Goal: Navigation & Orientation: Find specific page/section

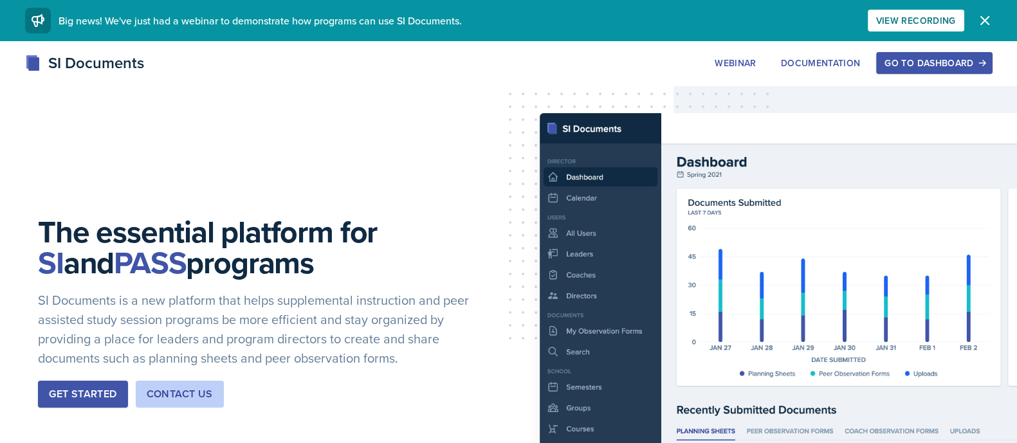
click at [937, 60] on div "Go to Dashboard" at bounding box center [933, 63] width 99 height 10
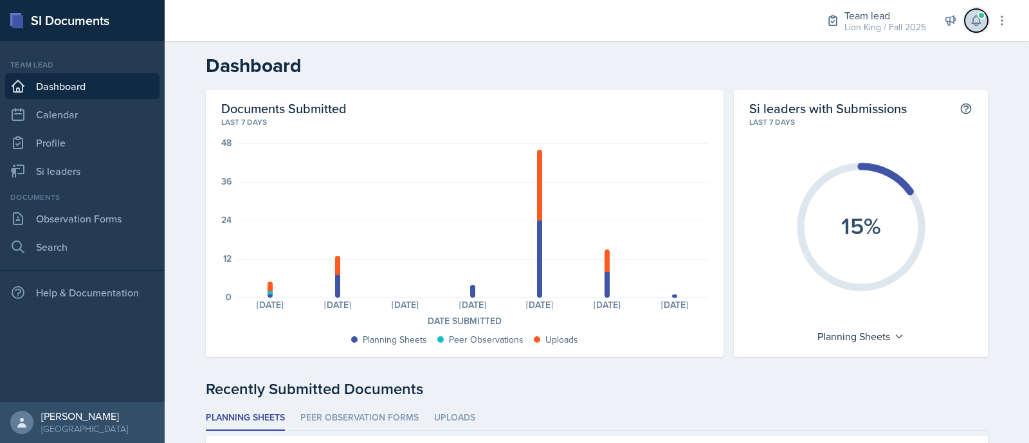
click at [978, 30] on button at bounding box center [976, 20] width 23 height 23
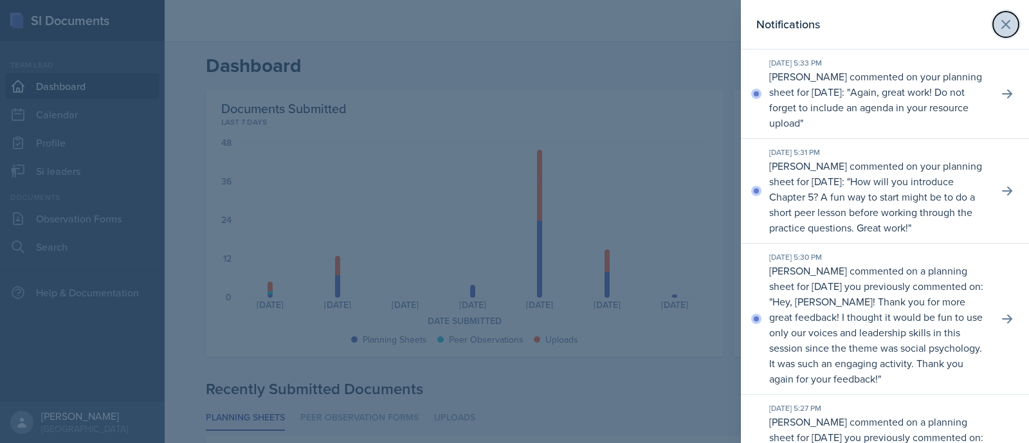
click at [998, 17] on icon at bounding box center [1005, 24] width 15 height 15
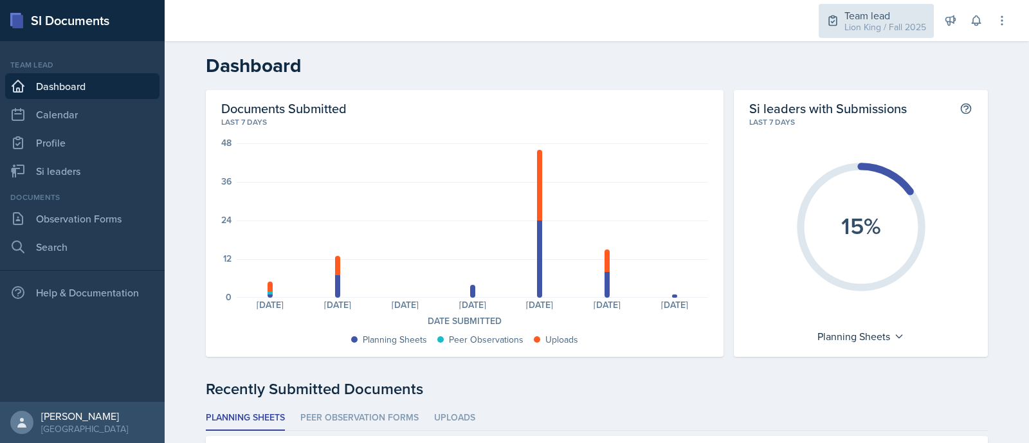
click at [908, 14] on div "Team lead" at bounding box center [885, 15] width 82 height 15
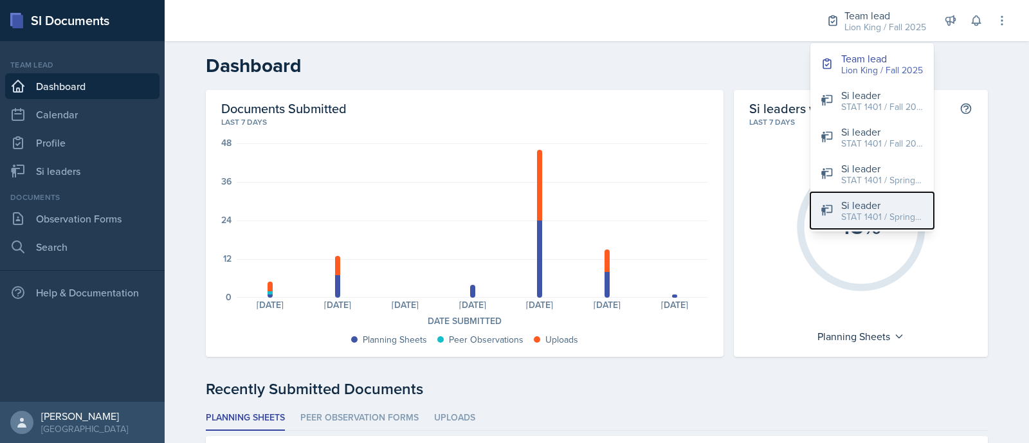
click at [871, 205] on div "Si leader" at bounding box center [882, 204] width 82 height 15
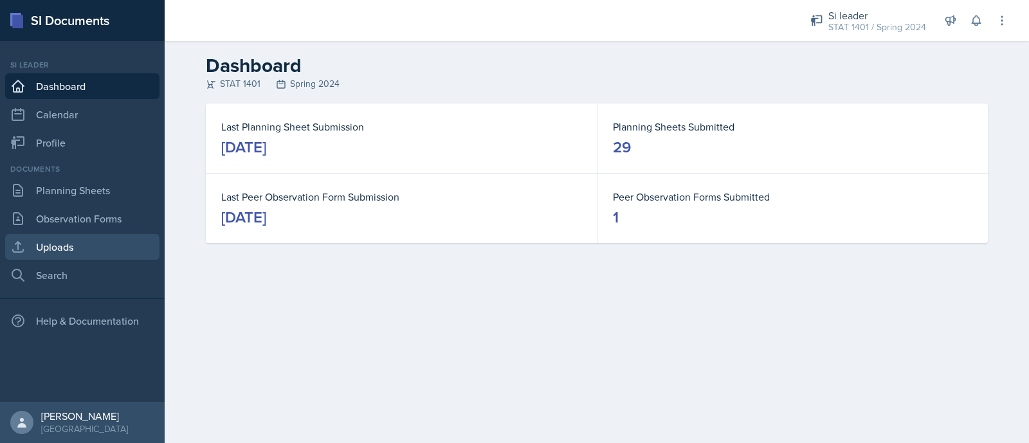
click at [87, 239] on link "Uploads" at bounding box center [82, 247] width 154 height 26
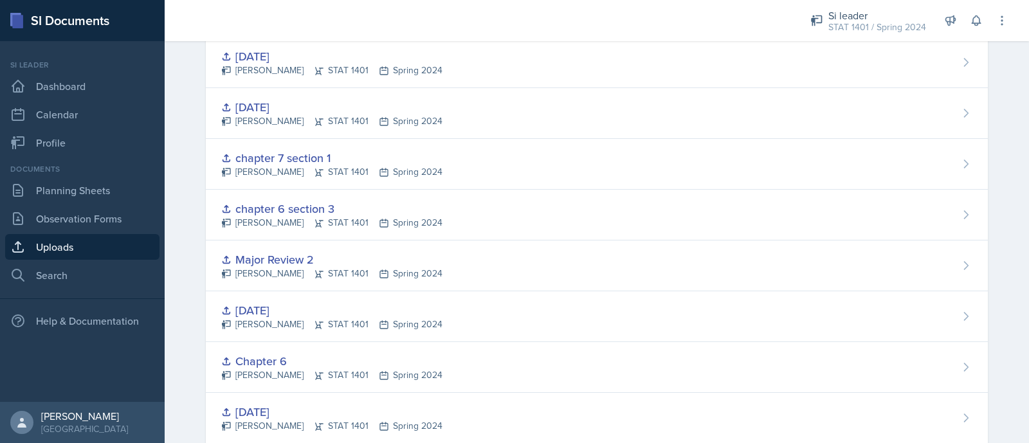
scroll to position [354, 0]
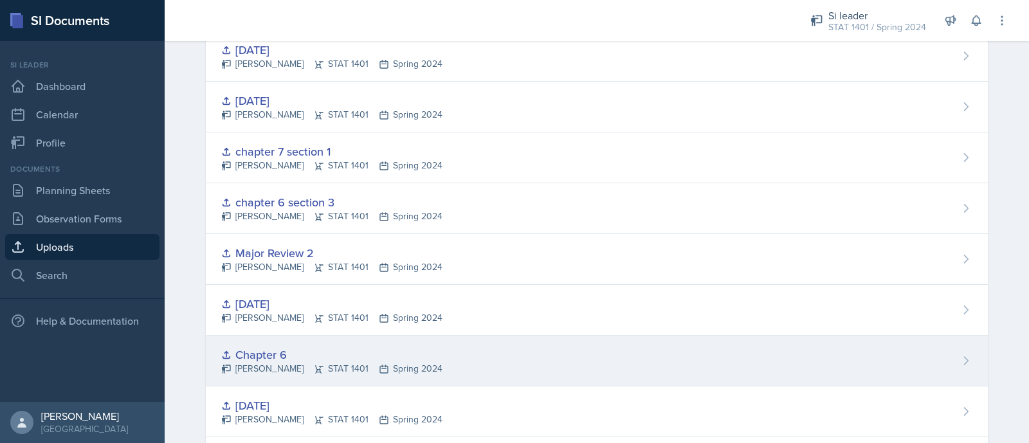
click at [640, 361] on div "Chapter 6 [PERSON_NAME] STAT 1401 Spring 2024" at bounding box center [597, 361] width 782 height 51
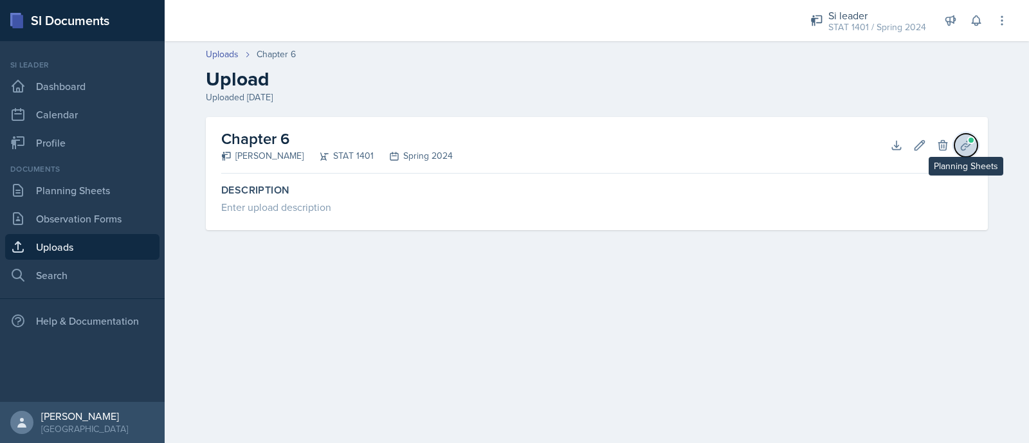
click at [968, 141] on span at bounding box center [971, 140] width 8 height 8
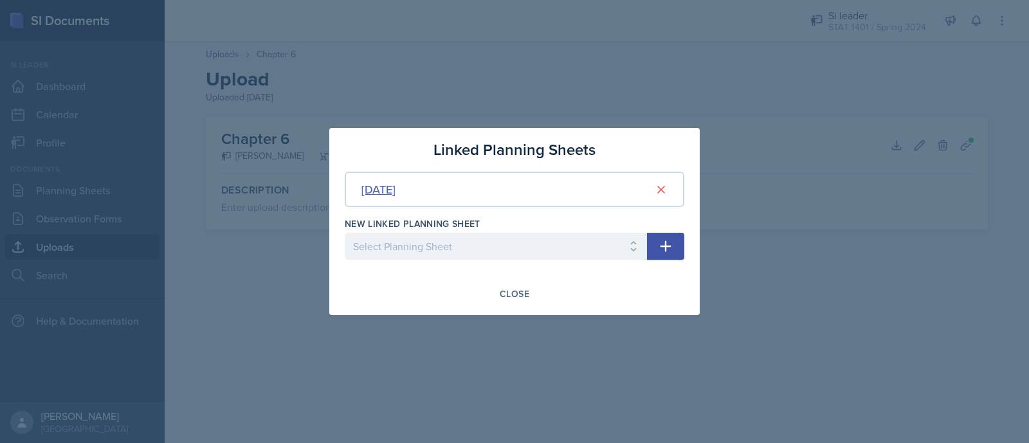
click at [396, 196] on div "[DATE]" at bounding box center [378, 189] width 34 height 17
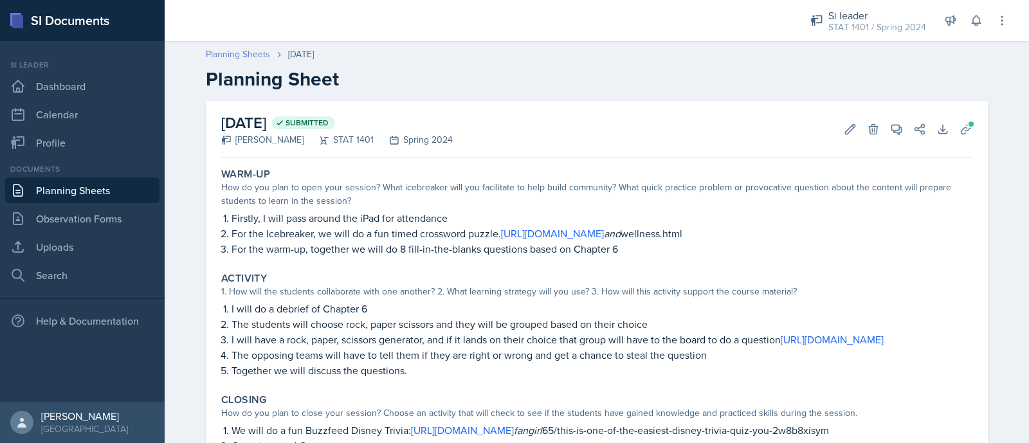
click at [223, 56] on link "Planning Sheets" at bounding box center [238, 55] width 64 height 14
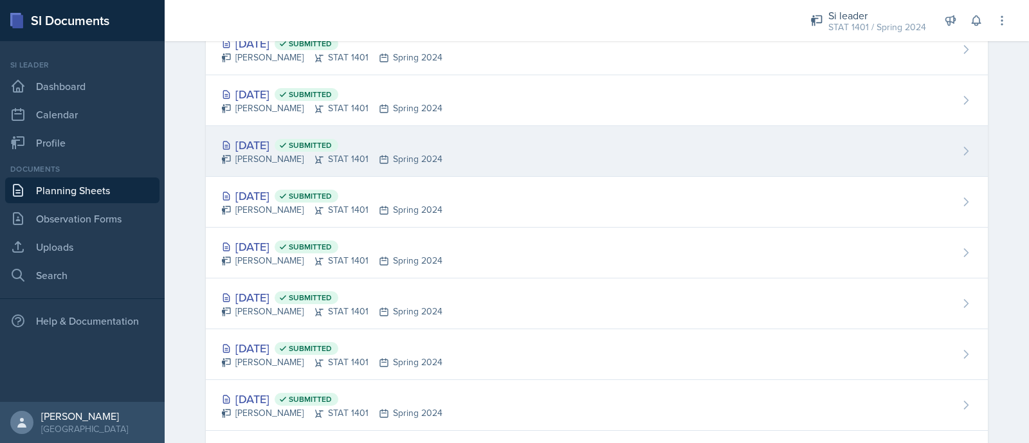
scroll to position [766, 0]
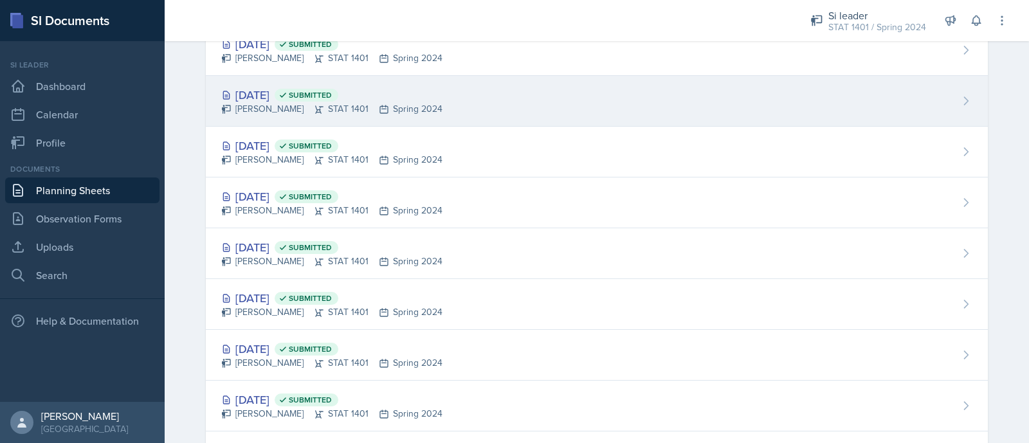
click at [325, 102] on div "[PERSON_NAME] STAT 1401 Spring 2024" at bounding box center [331, 109] width 221 height 14
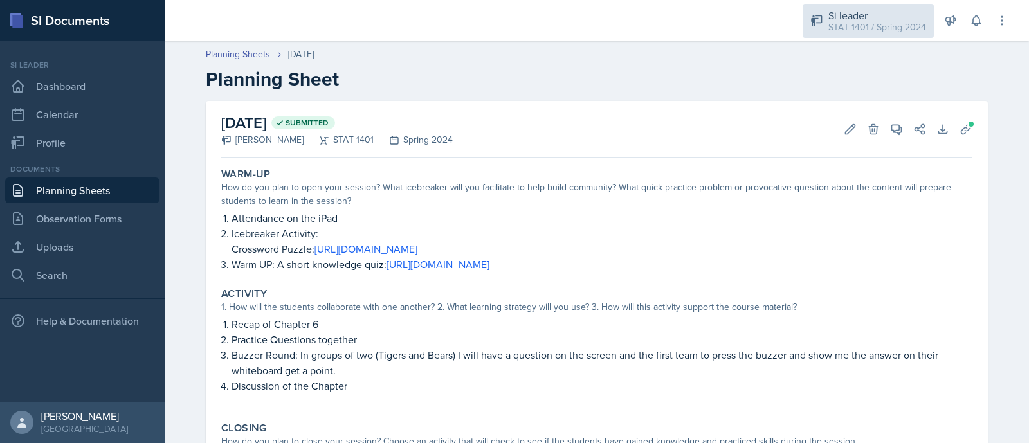
click at [881, 15] on div "Si leader" at bounding box center [877, 15] width 98 height 15
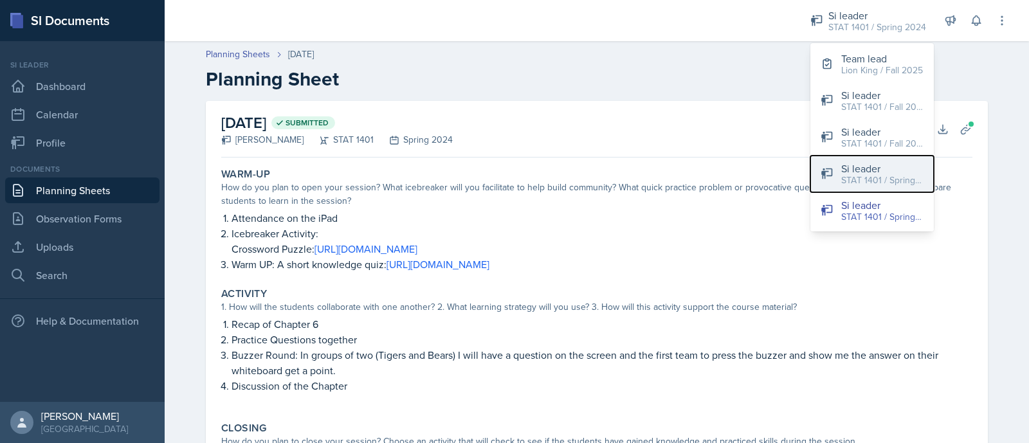
click at [895, 167] on div "Si leader" at bounding box center [882, 168] width 82 height 15
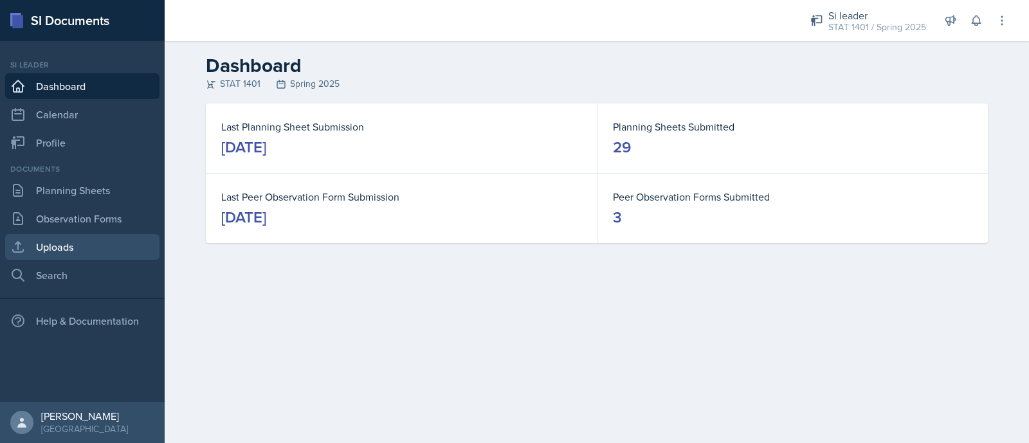
click at [53, 242] on link "Uploads" at bounding box center [82, 247] width 154 height 26
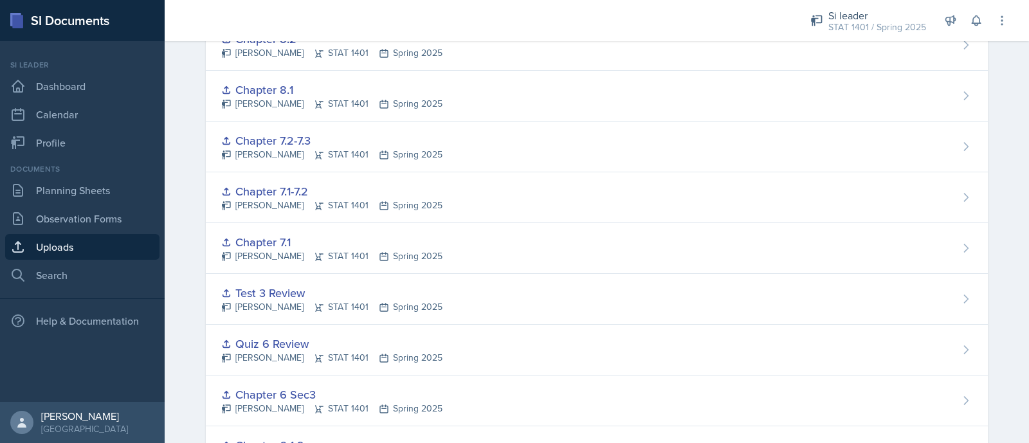
scroll to position [376, 0]
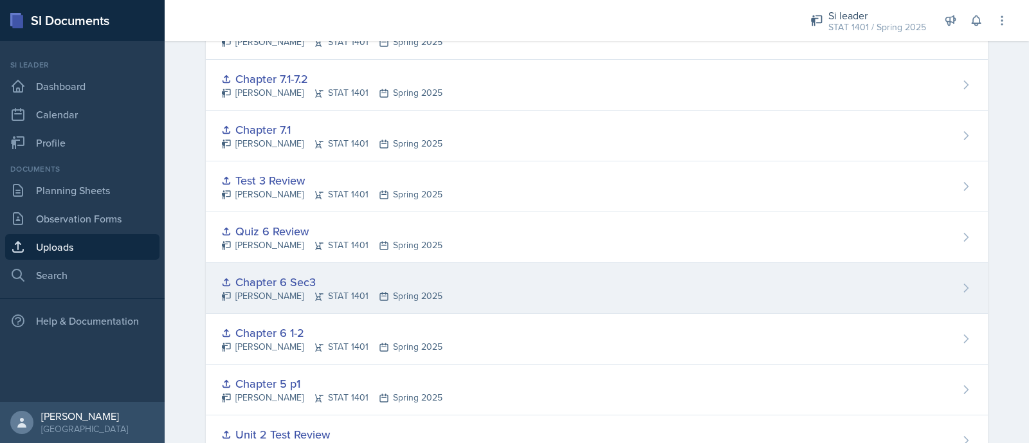
click at [751, 302] on div "Chapter 6 Sec3 [PERSON_NAME] STAT 1401 Spring 2025" at bounding box center [597, 288] width 782 height 51
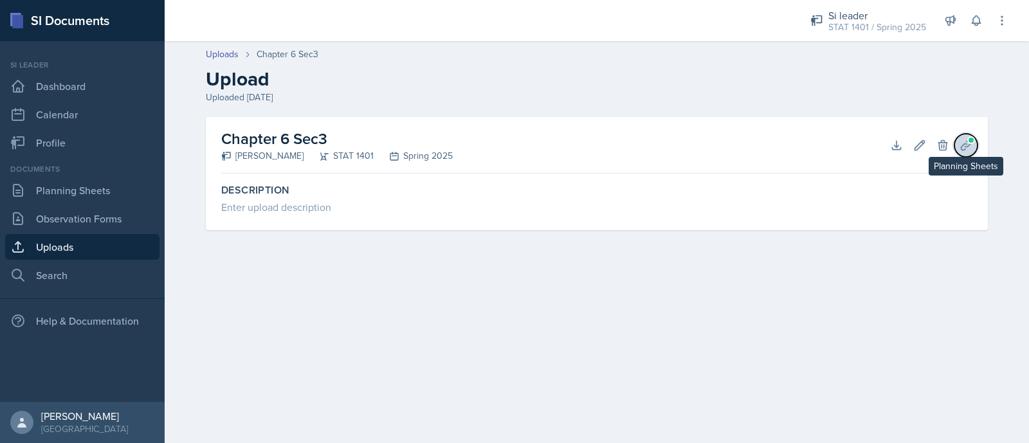
click at [968, 145] on icon at bounding box center [966, 145] width 10 height 10
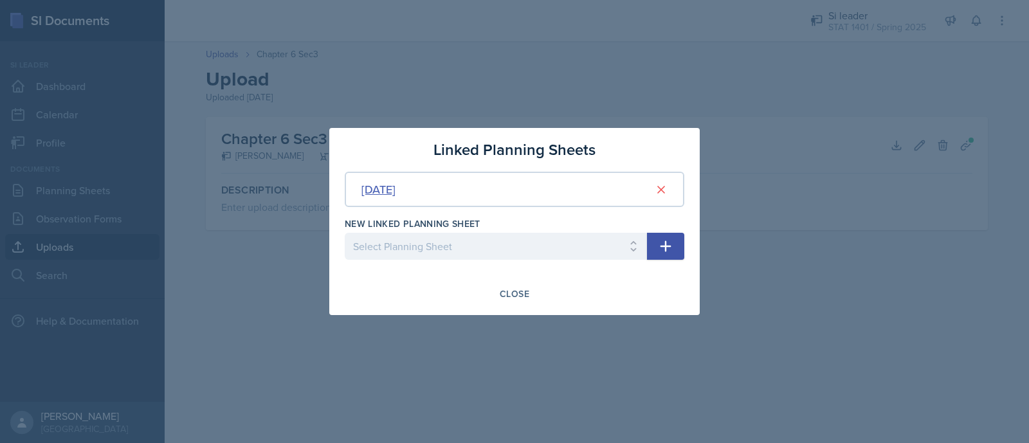
click at [396, 193] on div "[DATE]" at bounding box center [378, 189] width 34 height 17
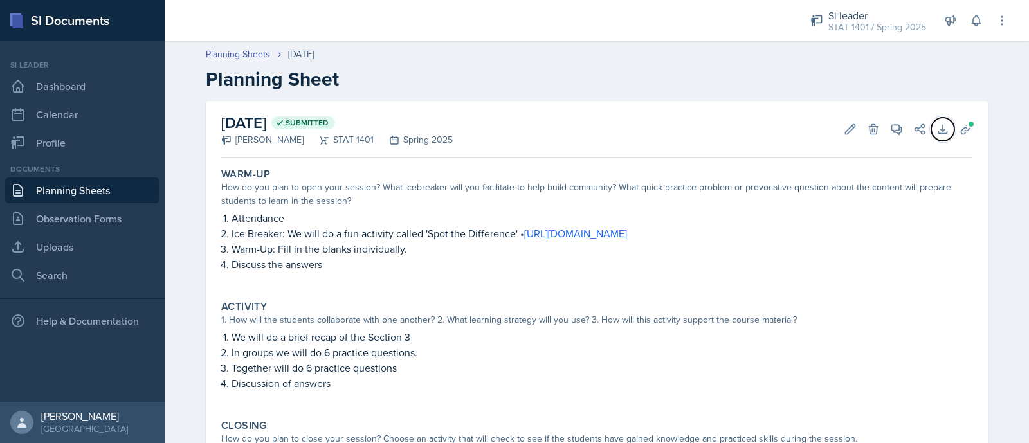
drag, startPoint x: 936, startPoint y: 136, endPoint x: 878, endPoint y: 271, distance: 146.9
click at [878, 271] on div "[DATE] Submitted [PERSON_NAME] STAT 1401 Spring 2025 Edit Delete View Comments …" at bounding box center [597, 322] width 782 height 442
click at [959, 129] on icon at bounding box center [965, 129] width 13 height 13
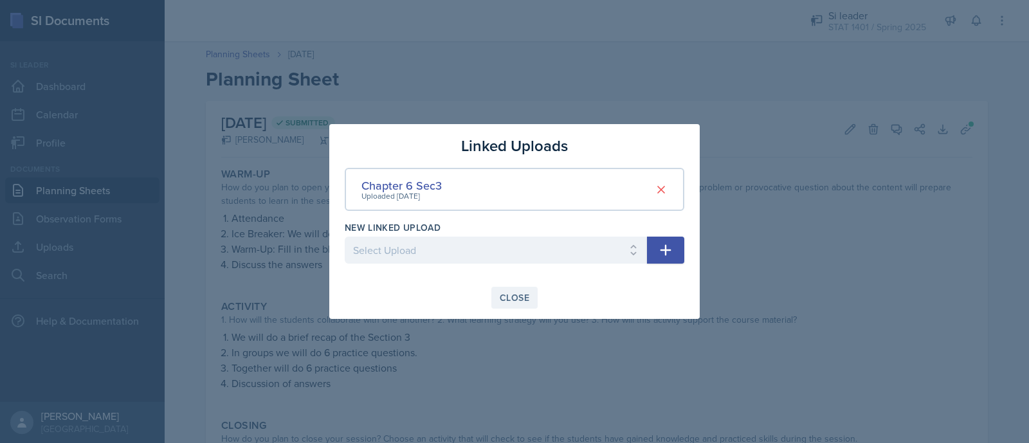
click at [509, 302] on div "Close" at bounding box center [515, 298] width 30 height 10
